Goal: Communication & Community: Answer question/provide support

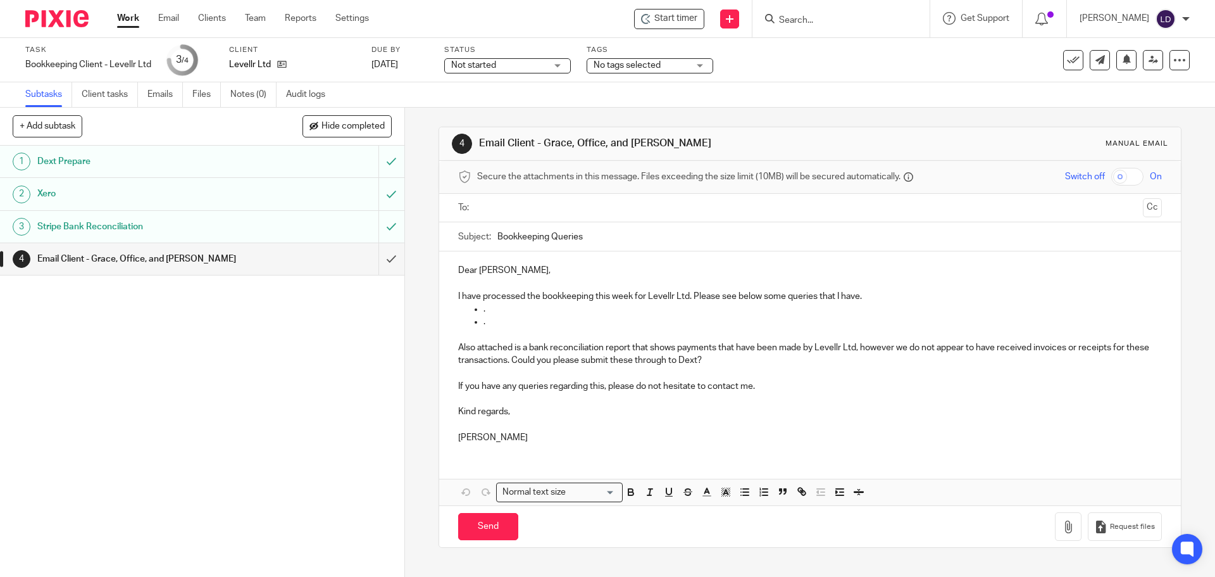
click at [476, 265] on p "Dear [PERSON_NAME]," at bounding box center [809, 270] width 703 height 13
drag, startPoint x: 508, startPoint y: 269, endPoint x: 459, endPoint y: 271, distance: 48.8
click at [459, 271] on p "Dear [PERSON_NAME]," at bounding box center [809, 270] width 703 height 13
click at [512, 204] on input "text" at bounding box center [810, 208] width 656 height 15
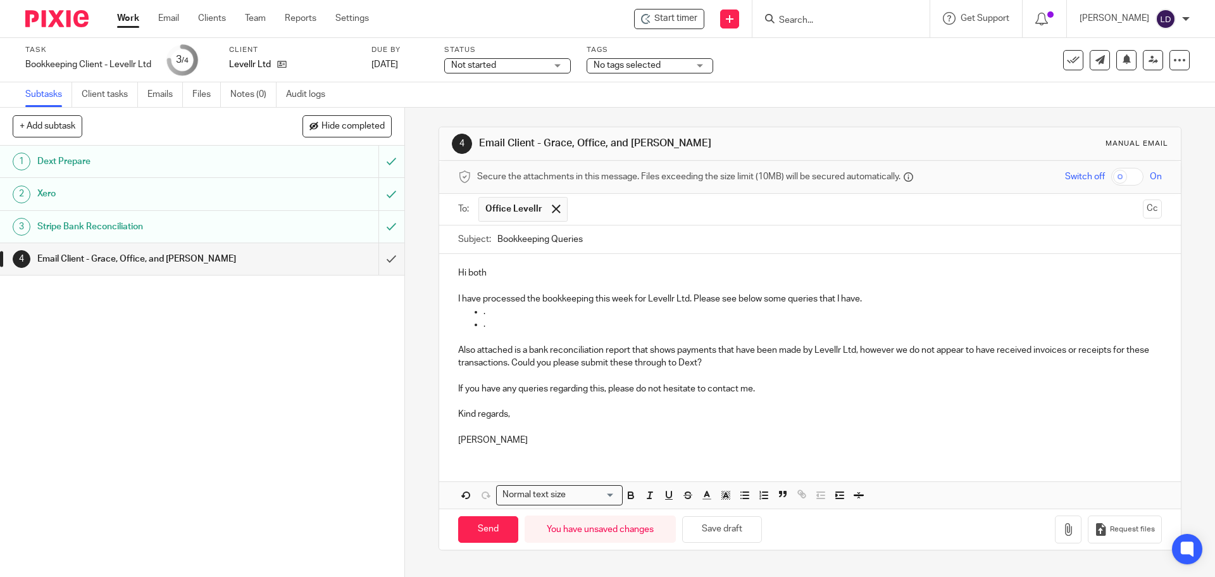
click at [594, 216] on input "text" at bounding box center [856, 209] width 564 height 25
click at [680, 206] on input "text" at bounding box center [909, 209] width 458 height 25
drag, startPoint x: 513, startPoint y: 330, endPoint x: 691, endPoint y: 300, distance: 180.3
click at [691, 300] on div "Hi both I have processed the bookkeeping this week for Levellr Ltd. Please see …" at bounding box center [809, 355] width 741 height 202
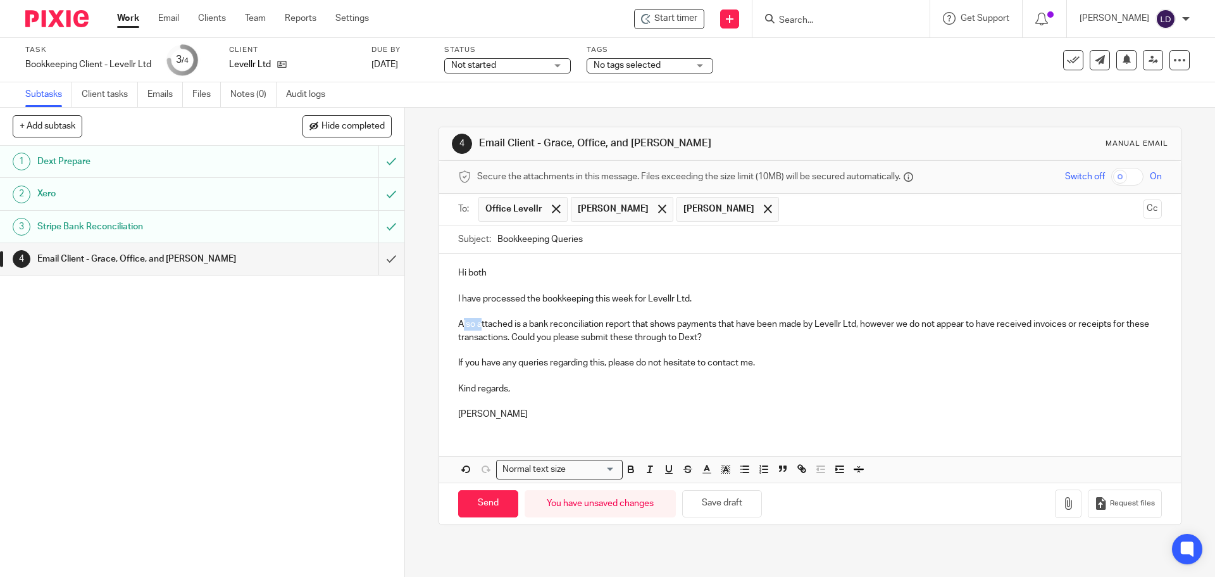
drag, startPoint x: 478, startPoint y: 323, endPoint x: 461, endPoint y: 325, distance: 17.1
click at [461, 325] on p "Also attached is a bank reconciliation report that shows payments that have bee…" at bounding box center [809, 331] width 703 height 26
click at [1055, 505] on button "button" at bounding box center [1068, 503] width 27 height 28
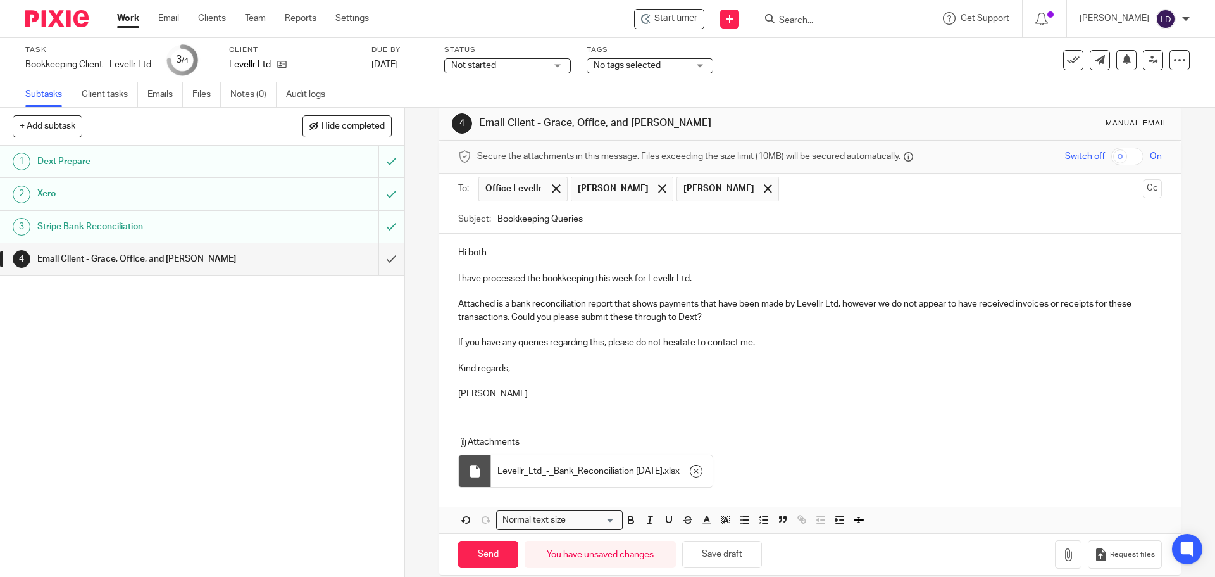
scroll to position [39, 0]
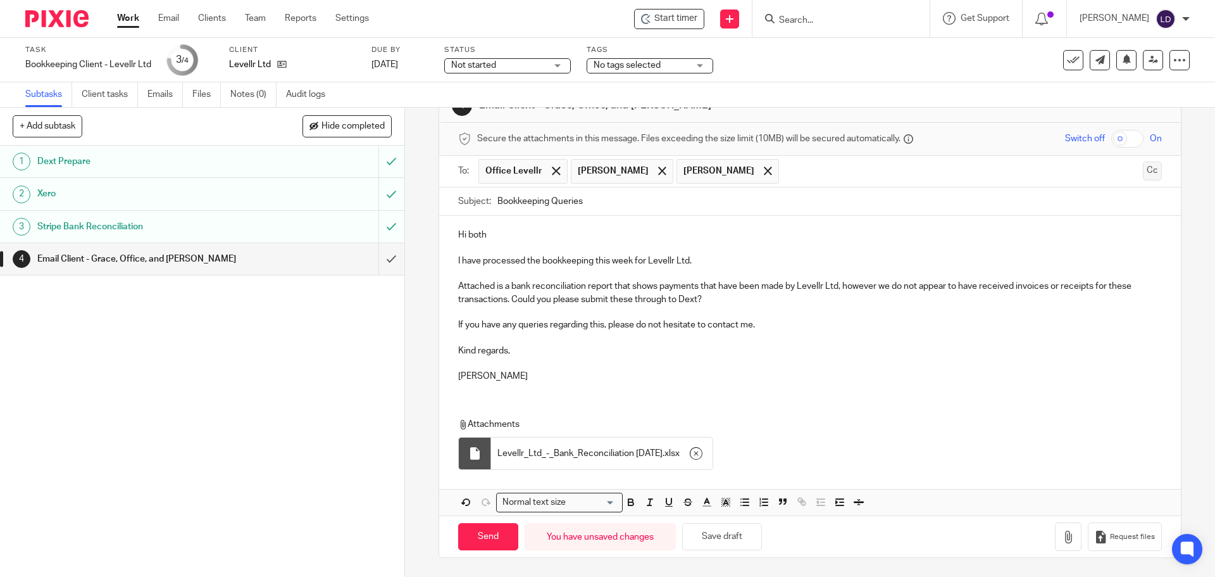
click at [1143, 175] on button "Cc" at bounding box center [1152, 170] width 19 height 19
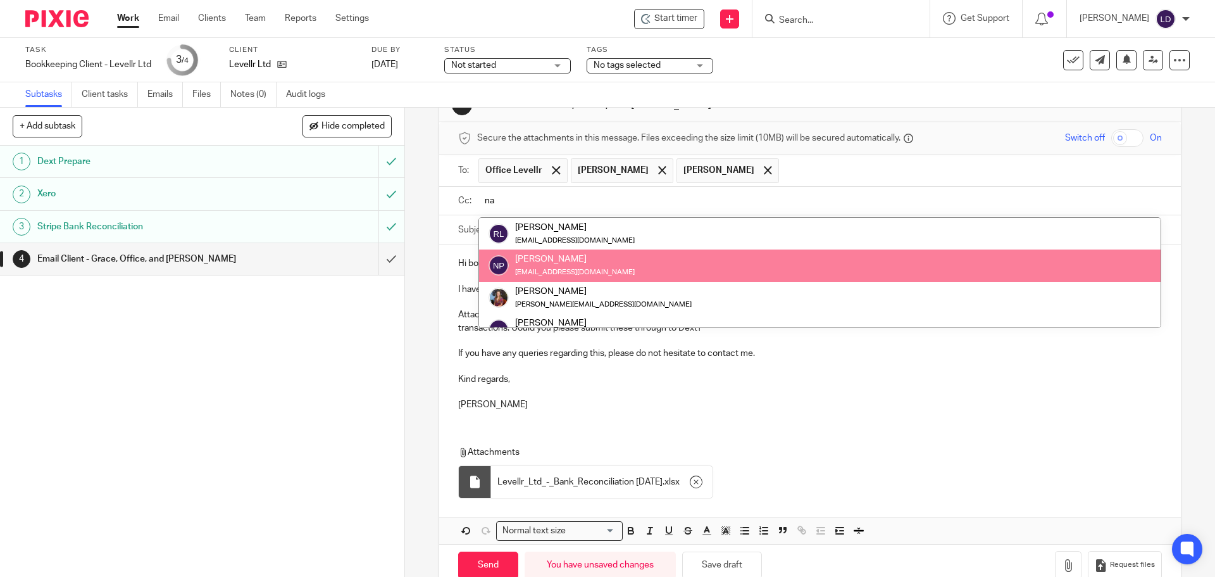
type input "na"
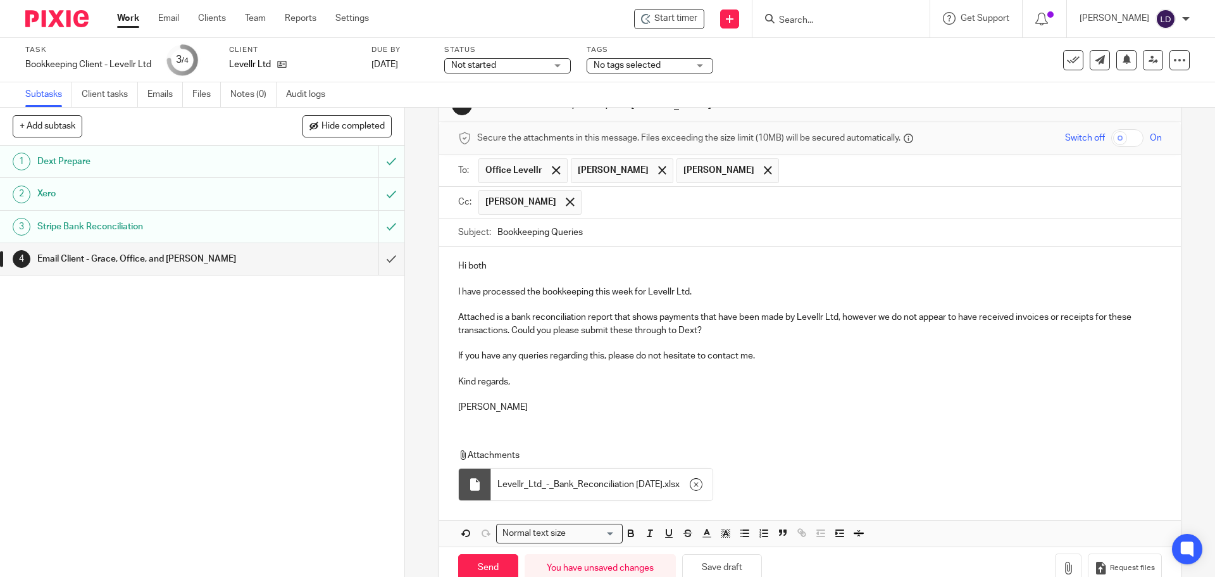
click at [506, 261] on p "Hi both" at bounding box center [809, 265] width 703 height 13
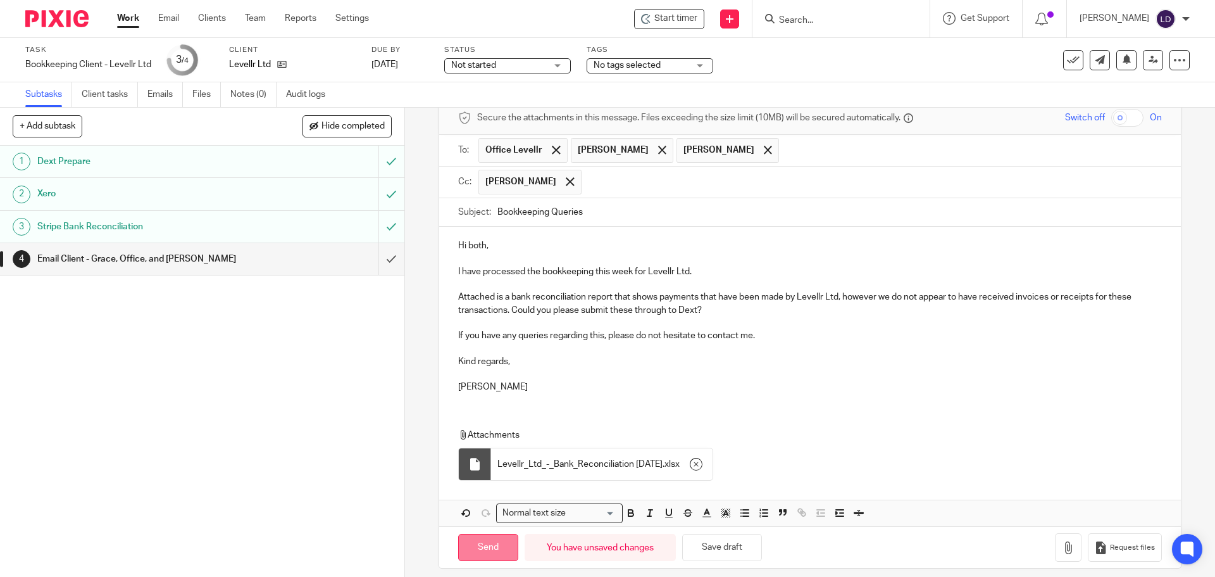
scroll to position [70, 0]
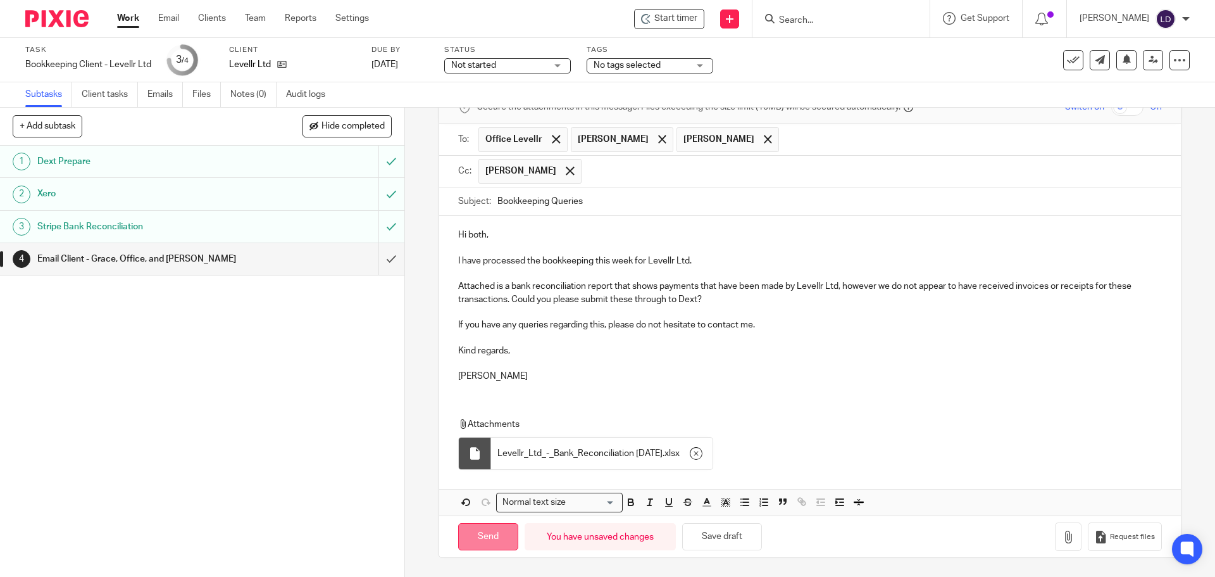
click at [483, 539] on input "Send" at bounding box center [488, 536] width 60 height 27
type input "Sent"
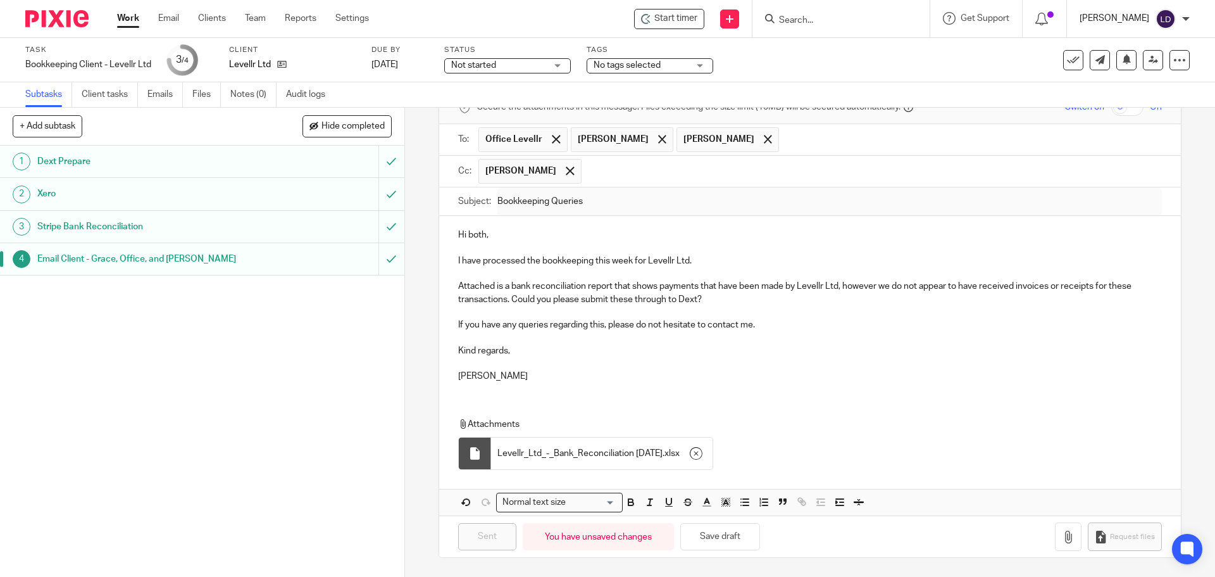
click at [1133, 18] on p "[PERSON_NAME]" at bounding box center [1115, 18] width 70 height 13
click at [1132, 86] on span "Logout" at bounding box center [1131, 88] width 28 height 9
